Goal: Task Accomplishment & Management: Manage account settings

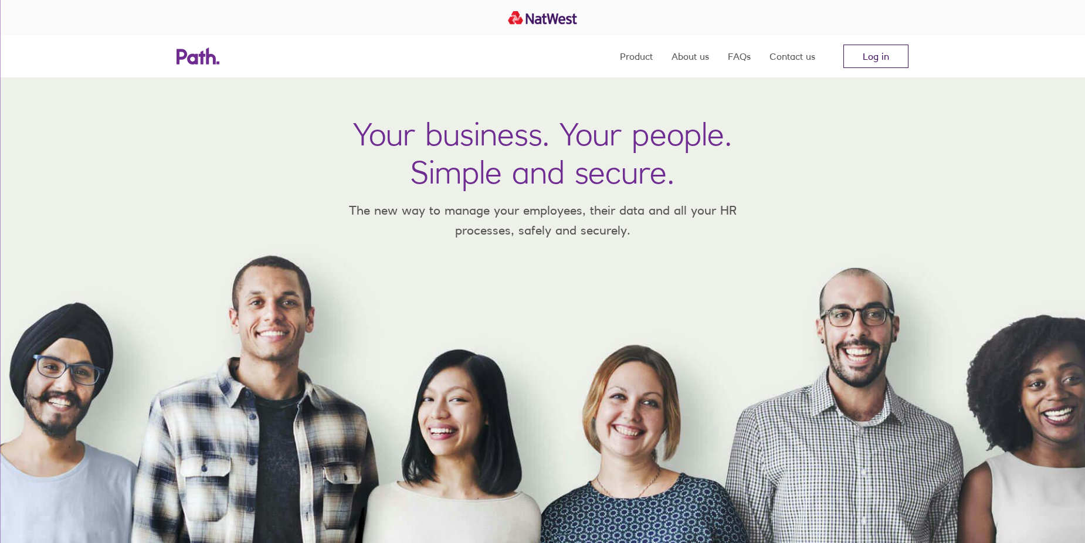
click at [874, 54] on link "Log in" at bounding box center [875, 56] width 65 height 23
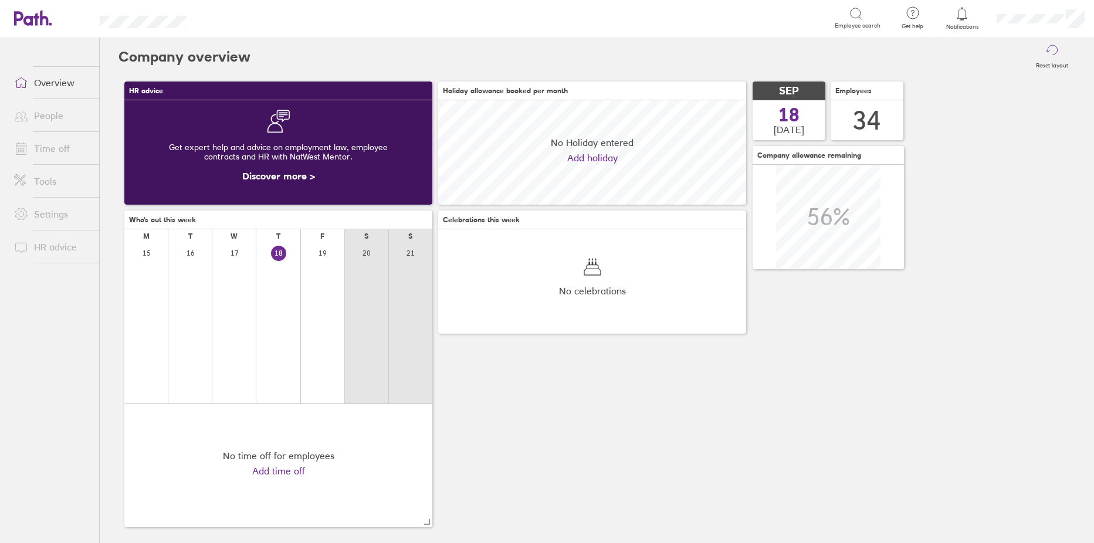
scroll to position [104, 308]
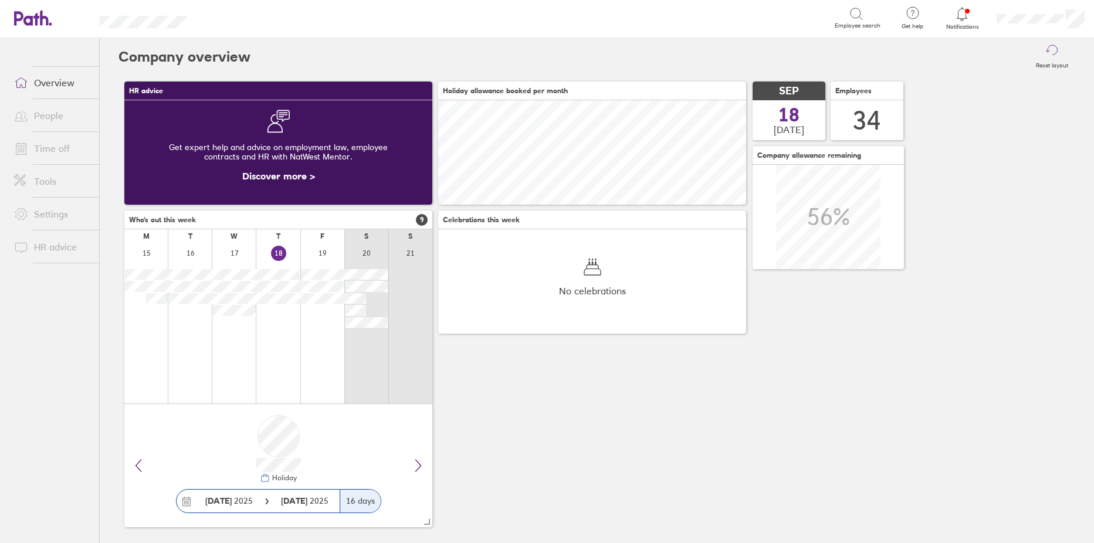
click at [52, 148] on link "Time off" at bounding box center [52, 148] width 94 height 23
